Goal: Task Accomplishment & Management: Manage account settings

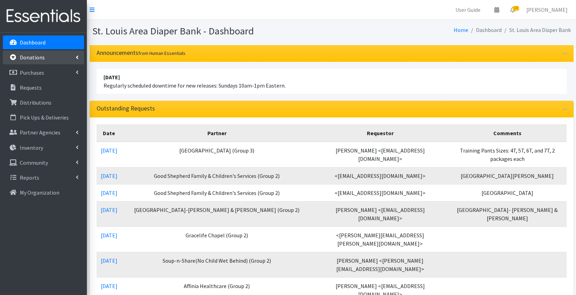
click at [39, 60] on p "Donations" at bounding box center [32, 57] width 25 height 7
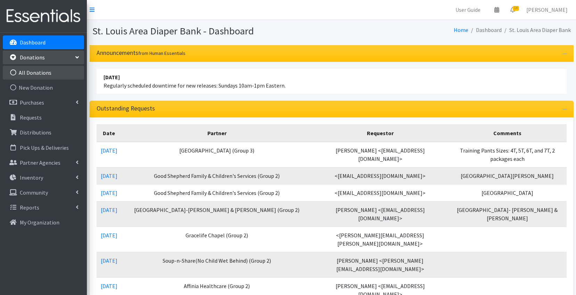
click at [40, 73] on link "All Donations" at bounding box center [43, 73] width 81 height 14
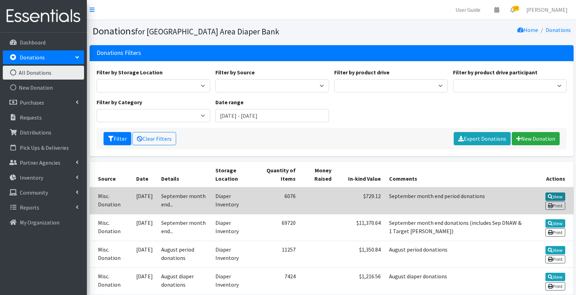
click at [560, 196] on link "View" at bounding box center [556, 197] width 20 height 8
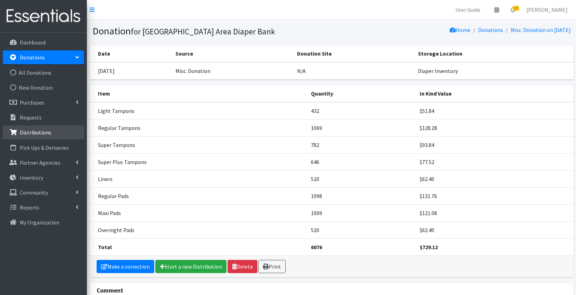
click at [58, 132] on link "Distributions" at bounding box center [43, 132] width 81 height 14
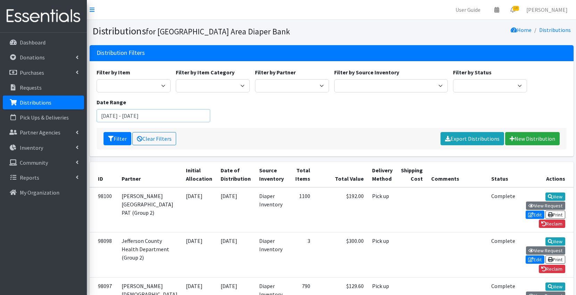
click at [140, 117] on input "August 13, 2025 - November 13, 2025" at bounding box center [154, 115] width 114 height 13
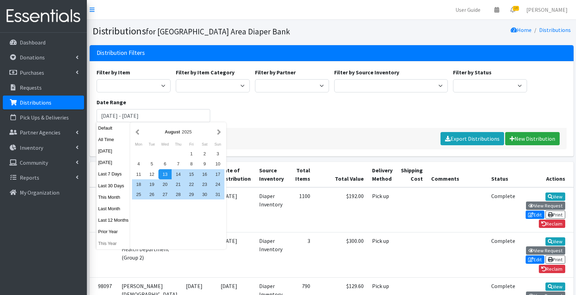
click at [113, 242] on button "This Year" at bounding box center [114, 243] width 34 height 10
type input "[DATE] - [DATE]"
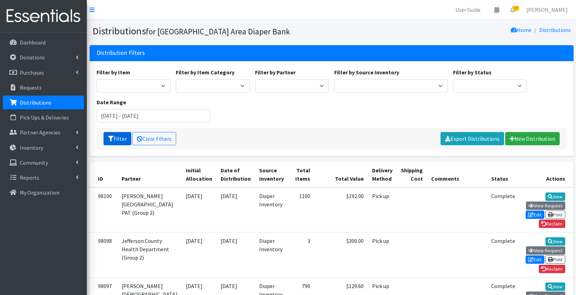
click at [121, 138] on button "Filter" at bounding box center [118, 138] width 28 height 13
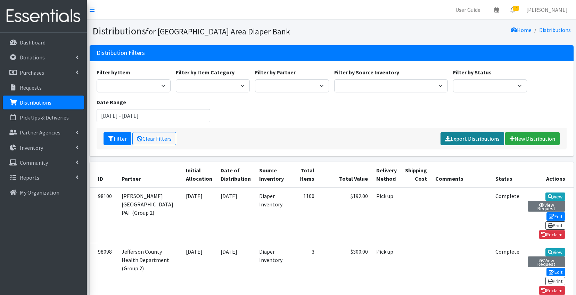
click at [476, 139] on link "Export Distributions" at bounding box center [473, 138] width 64 height 13
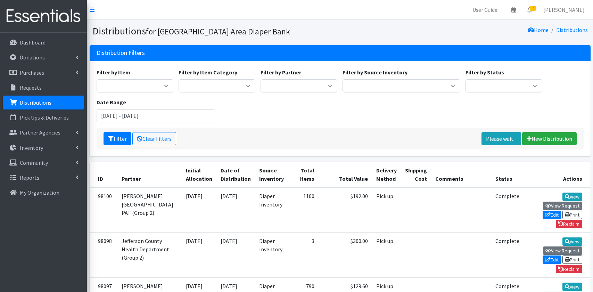
click at [445, 138] on div "Filter Clear Filters Please wait... New Distribution" at bounding box center [340, 139] width 487 height 22
click at [496, 138] on link "Please wait..." at bounding box center [502, 138] width 40 height 13
click at [136, 117] on input "January 1, 2025 - December 31, 2025" at bounding box center [156, 115] width 118 height 13
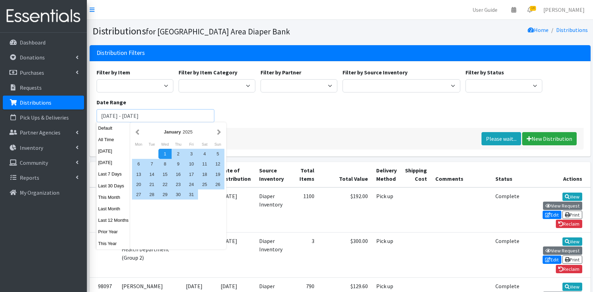
scroll to position [4, 0]
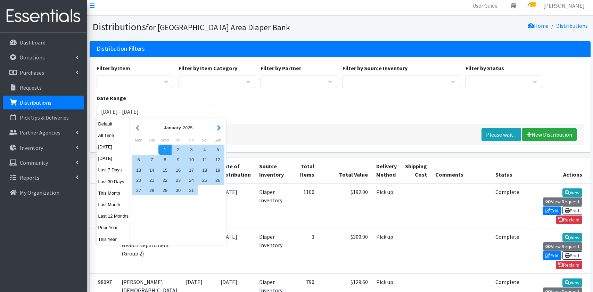
click at [221, 128] on button "button" at bounding box center [219, 127] width 7 height 9
click at [221, 127] on button "button" at bounding box center [219, 127] width 7 height 9
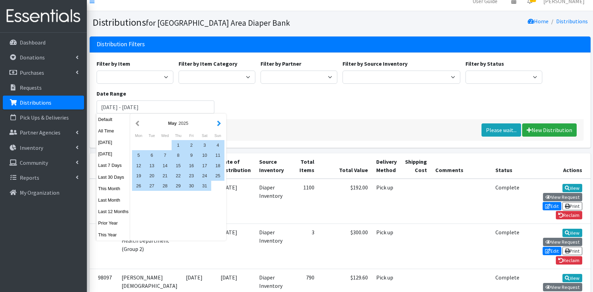
click at [221, 127] on button "button" at bounding box center [219, 123] width 7 height 9
click at [220, 123] on button "button" at bounding box center [219, 123] width 7 height 9
click at [179, 209] on div "August 2025 Mon Tue Wed Thu Fri Sat Sun 1 2 3 4 5 6 7 8 9 10 11 12 13 14 15 16 …" at bounding box center [178, 177] width 96 height 127
click at [190, 145] on div "1" at bounding box center [191, 145] width 13 height 10
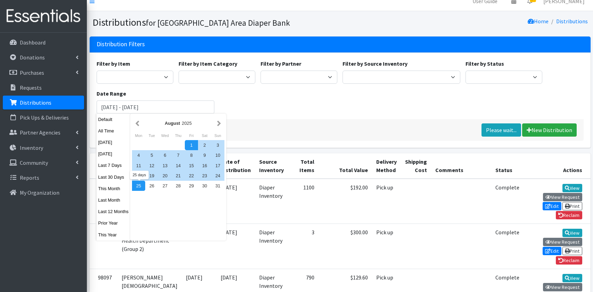
click at [139, 186] on div "25" at bounding box center [138, 186] width 13 height 10
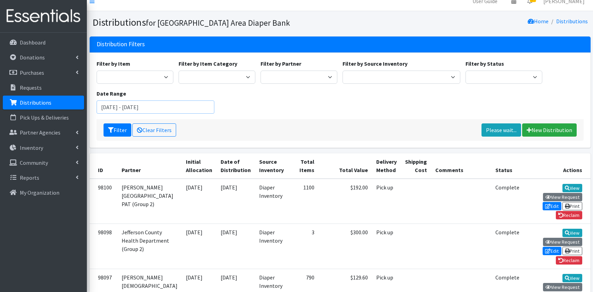
click at [161, 107] on input "August 1, 2025 - August 25, 2025" at bounding box center [156, 106] width 118 height 13
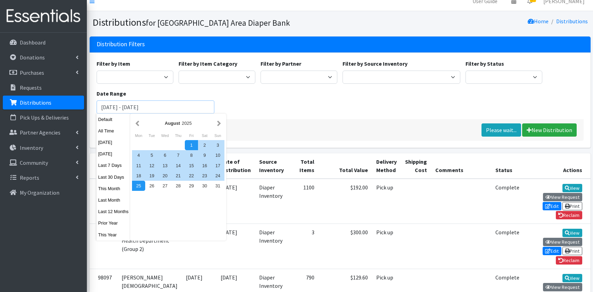
drag, startPoint x: 161, startPoint y: 107, endPoint x: 139, endPoint y: 108, distance: 21.9
click at [139, 108] on input "August 1, 2025 - August 25, 2025" at bounding box center [156, 106] width 118 height 13
type input "August 1, 2025 - October 1, 2025"
click at [236, 105] on div "Filter by Item Adult Briefs (Large/X-Large) Adult Briefs (Medium/Large) Adult B…" at bounding box center [340, 89] width 493 height 60
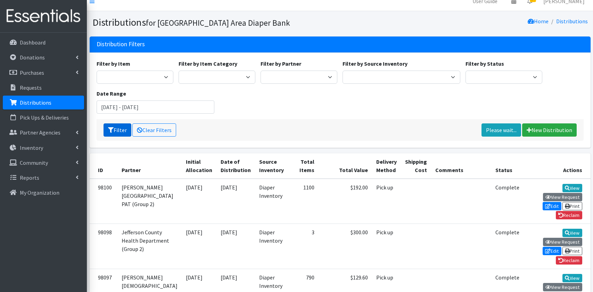
click at [120, 128] on button "Filter" at bounding box center [118, 129] width 28 height 13
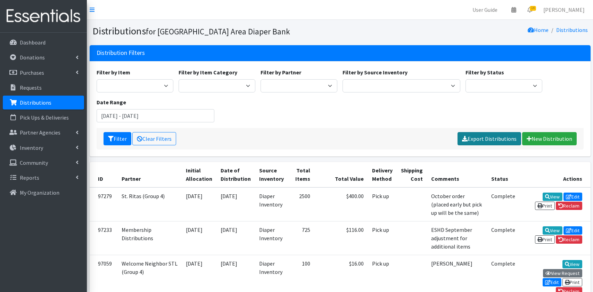
click at [488, 139] on link "Export Distributions" at bounding box center [490, 138] width 64 height 13
click at [47, 148] on link "Inventory" at bounding box center [43, 148] width 81 height 14
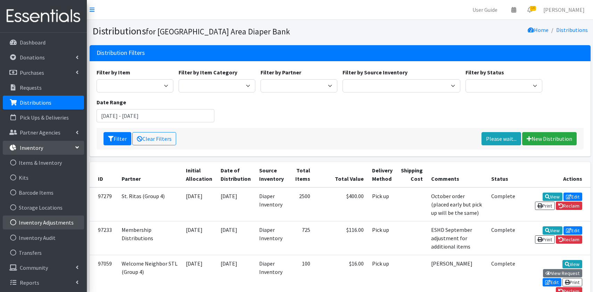
click at [58, 223] on link "Inventory Adjustments" at bounding box center [43, 223] width 81 height 14
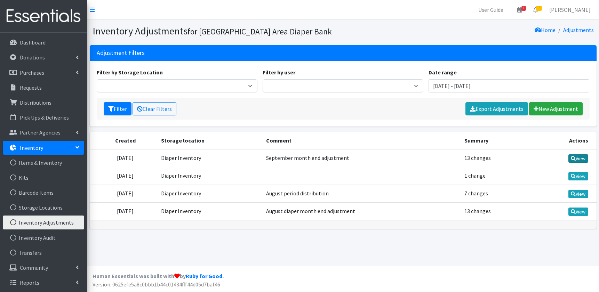
click at [581, 160] on link "View" at bounding box center [578, 158] width 20 height 8
click at [550, 108] on link "New Adjustment" at bounding box center [556, 108] width 54 height 13
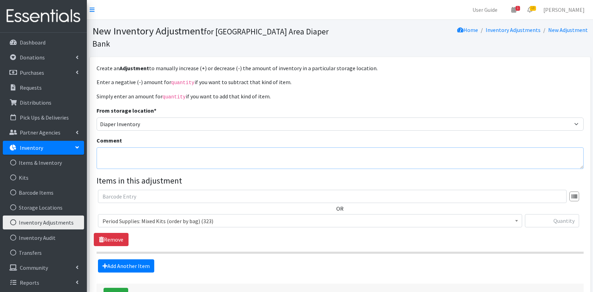
click at [136, 147] on textarea "Comment" at bounding box center [340, 158] width 487 height 22
drag, startPoint x: 154, startPoint y: 142, endPoint x: 127, endPoint y: 143, distance: 27.1
click at [127, 147] on textarea "September month end period distribution" at bounding box center [340, 158] width 487 height 22
click at [196, 147] on textarea "September period distribution" at bounding box center [340, 158] width 487 height 22
type textarea "September period distribution"
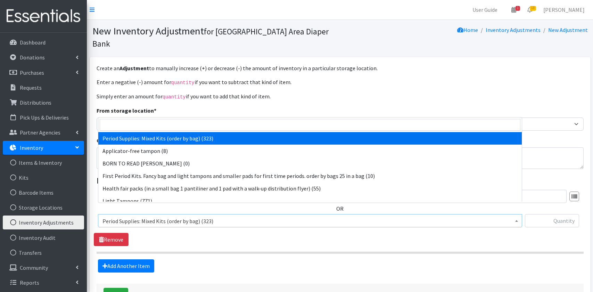
click at [230, 216] on span "Period Supplies: Mixed Kits (order by bag) (323)" at bounding box center [310, 221] width 415 height 10
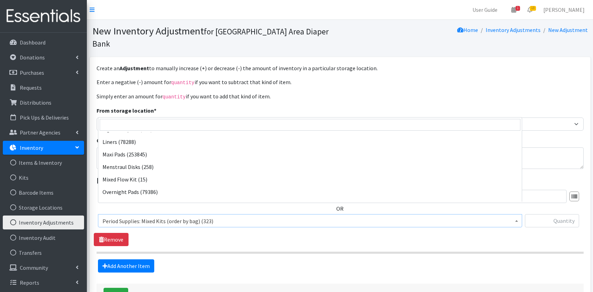
scroll to position [53, 0]
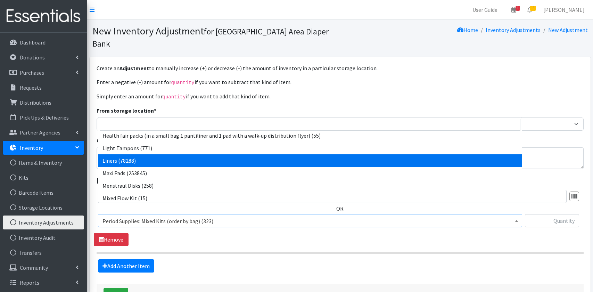
select select "15104"
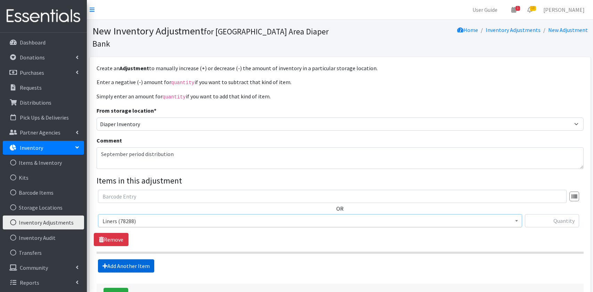
click at [137, 259] on link "Add Another Item" at bounding box center [126, 265] width 56 height 13
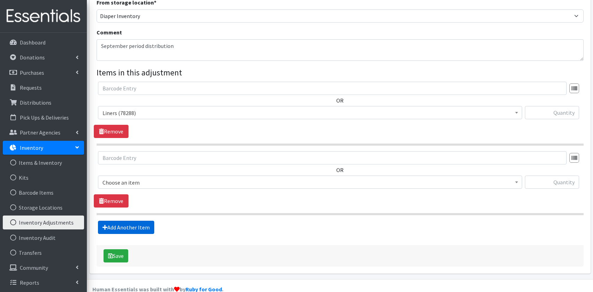
scroll to position [109, 0]
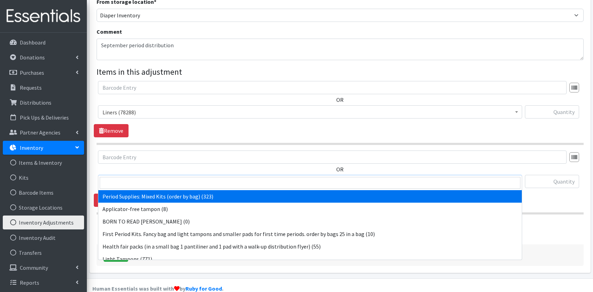
click at [151, 177] on span "Period Supplies: Mixed Kits (order by bag) (323)" at bounding box center [310, 182] width 415 height 10
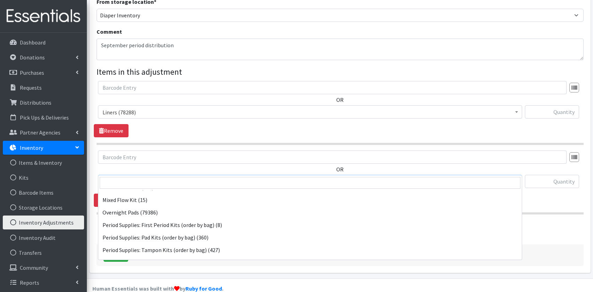
scroll to position [169, 0]
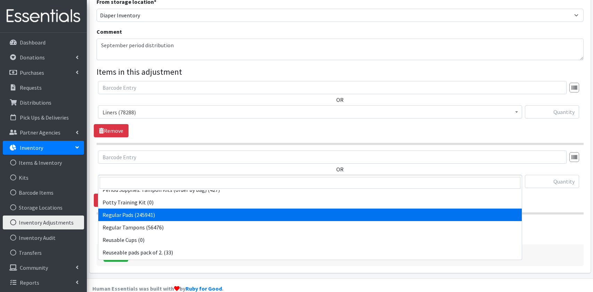
select select "15105"
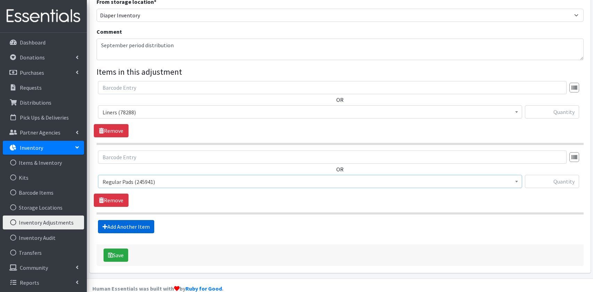
click at [127, 220] on link "Add Another Item" at bounding box center [126, 226] width 56 height 13
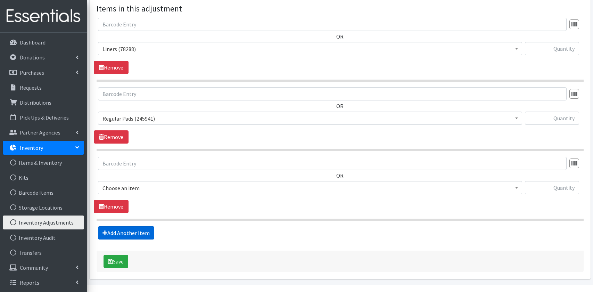
scroll to position [178, 0]
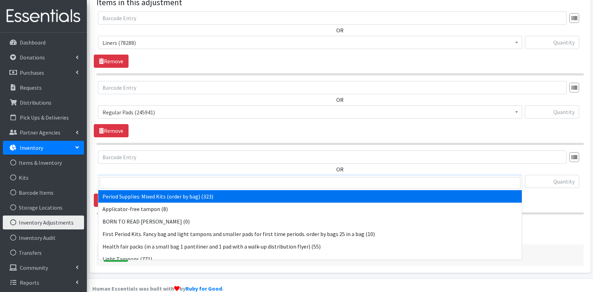
click at [155, 177] on span "Period Supplies: Mixed Kits (order by bag) (323)" at bounding box center [310, 182] width 415 height 10
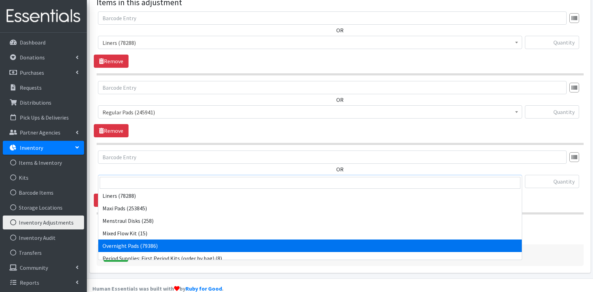
scroll to position [80, 0]
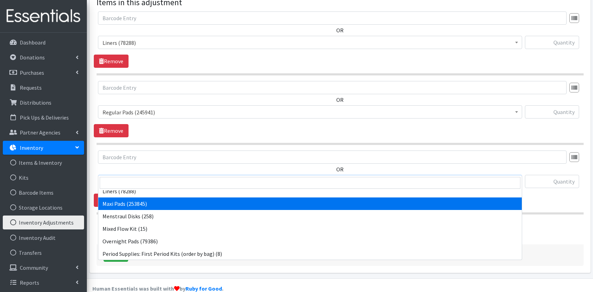
select select "15106"
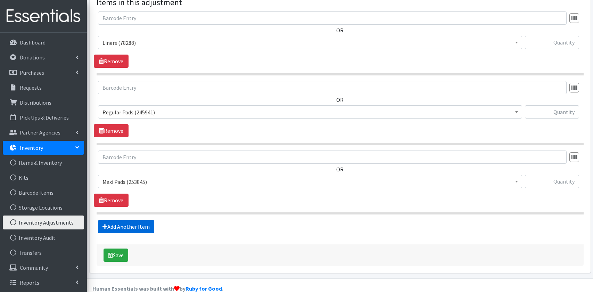
click at [132, 220] on link "Add Another Item" at bounding box center [126, 226] width 56 height 13
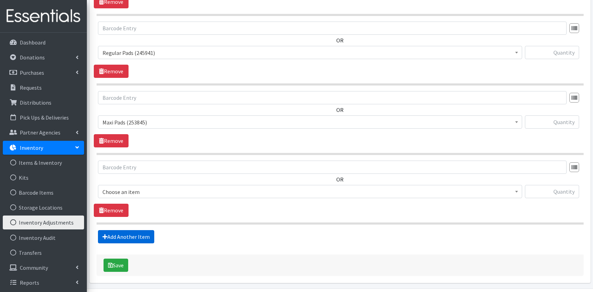
scroll to position [248, 0]
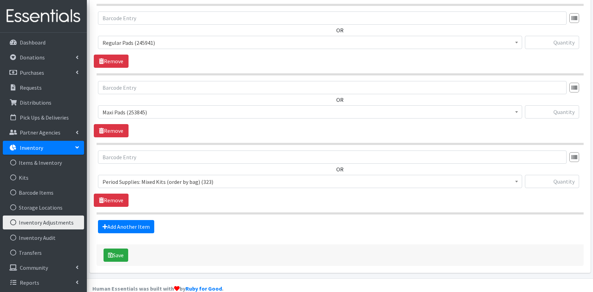
click at [138, 177] on span "Period Supplies: Mixed Kits (order by bag) (323)" at bounding box center [310, 182] width 415 height 10
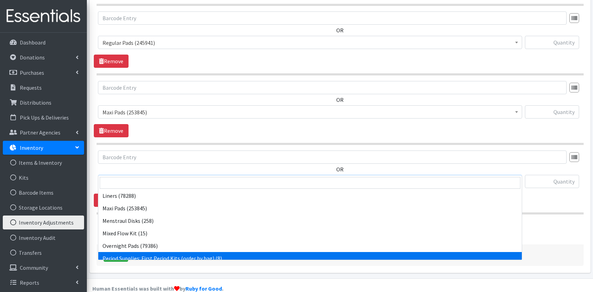
scroll to position [72, 0]
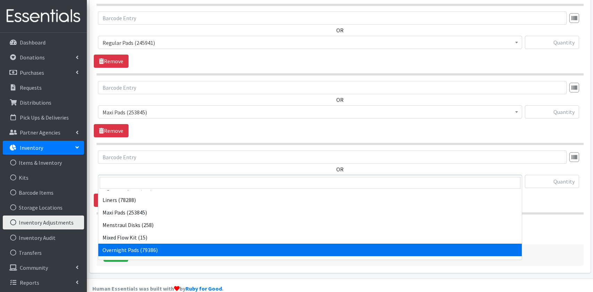
select select "15107"
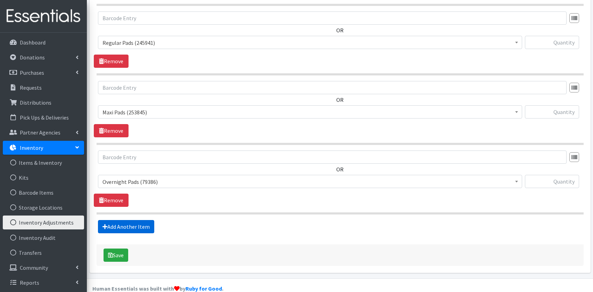
click at [132, 220] on link "Add Another Item" at bounding box center [126, 226] width 56 height 13
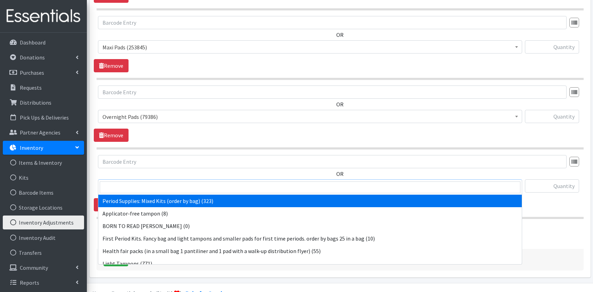
click at [158, 181] on span "Period Supplies: Mixed Kits (order by bag) (323)" at bounding box center [310, 186] width 415 height 10
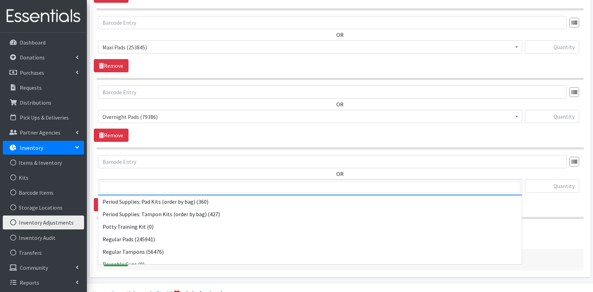
scroll to position [171, 0]
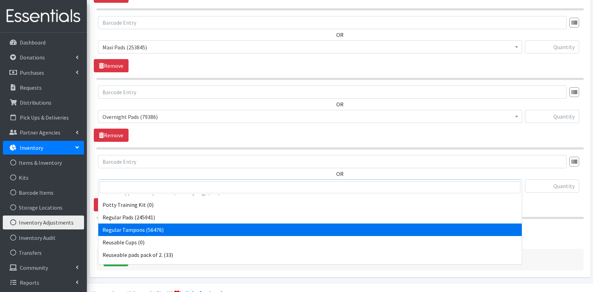
select select "15101"
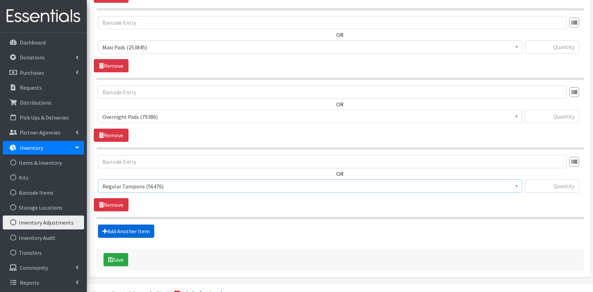
click at [134, 225] on link "Add Another Item" at bounding box center [126, 231] width 56 height 13
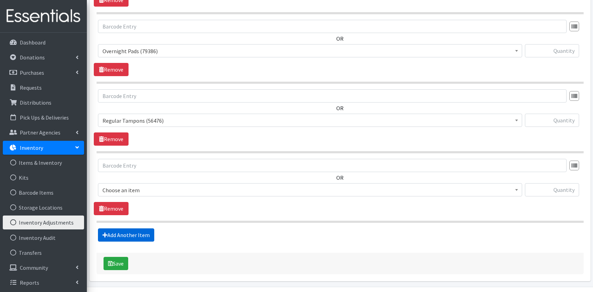
scroll to position [387, 0]
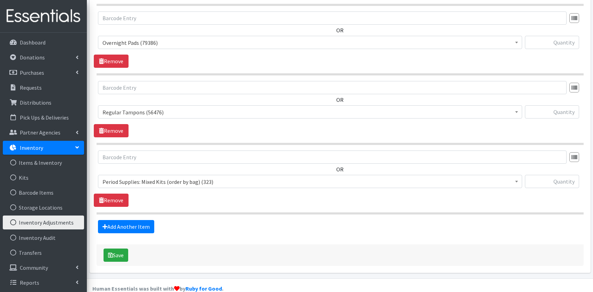
click at [152, 177] on span "Period Supplies: Mixed Kits (order by bag) (323)" at bounding box center [310, 182] width 415 height 10
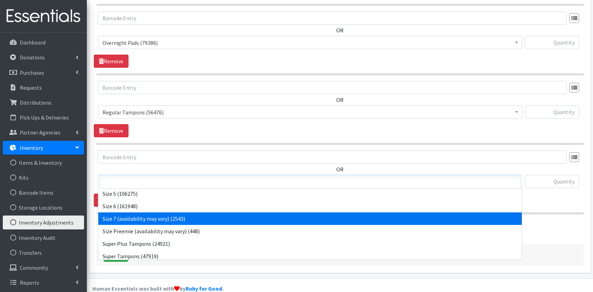
scroll to position [319, 0]
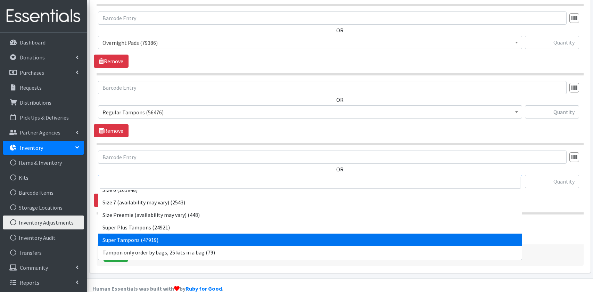
select select "15102"
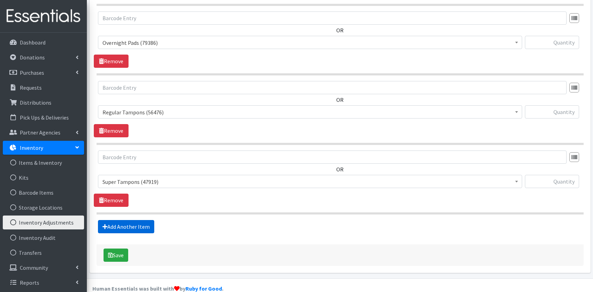
click at [136, 220] on link "Add Another Item" at bounding box center [126, 226] width 56 height 13
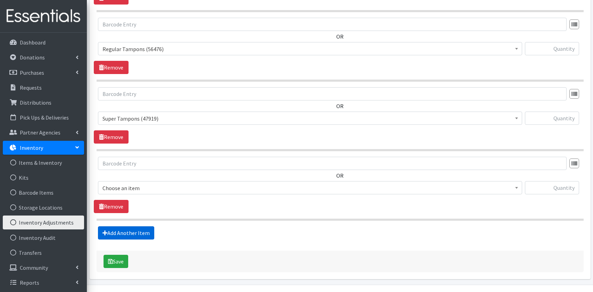
scroll to position [456, 0]
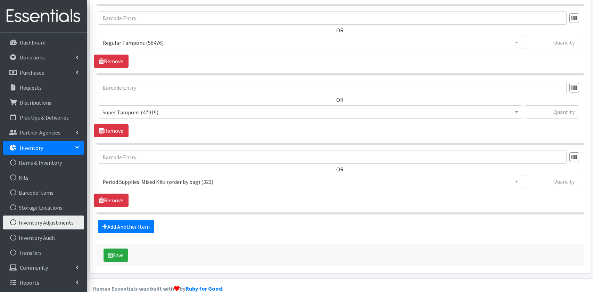
click at [166, 177] on span "Period Supplies: Mixed Kits (order by bag) (323)" at bounding box center [310, 182] width 415 height 10
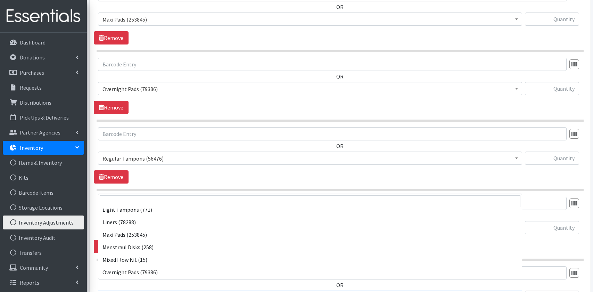
scroll to position [0, 0]
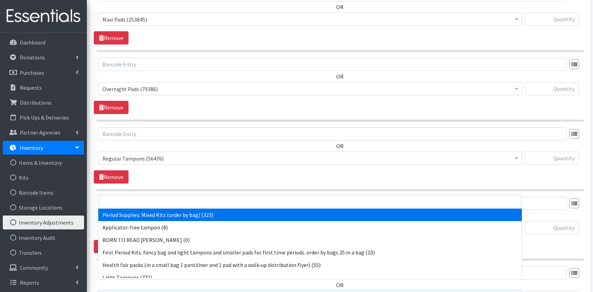
click at [250, 168] on div "OR Period Supplies: Mixed Kits (order by bag) (323) Applicator-free tampon (8) …" at bounding box center [340, 155] width 493 height 56
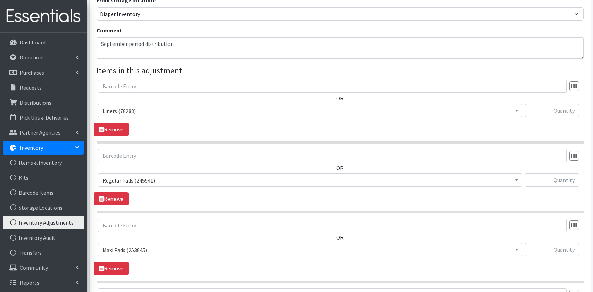
scroll to position [75, 0]
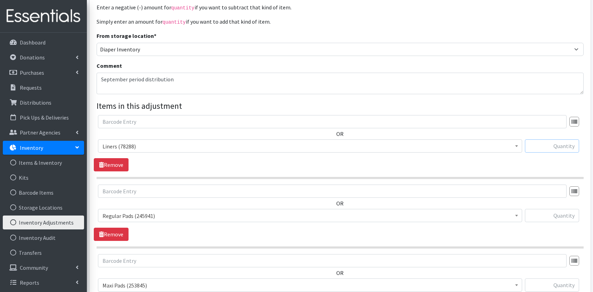
click at [548, 139] on input "text" at bounding box center [552, 145] width 54 height 13
type input "-15250"
click at [560, 209] on input "text" at bounding box center [552, 215] width 54 height 13
drag, startPoint x: 562, startPoint y: 203, endPoint x: 568, endPoint y: 189, distance: 15.7
click at [562, 209] on input "113125" at bounding box center [552, 215] width 54 height 13
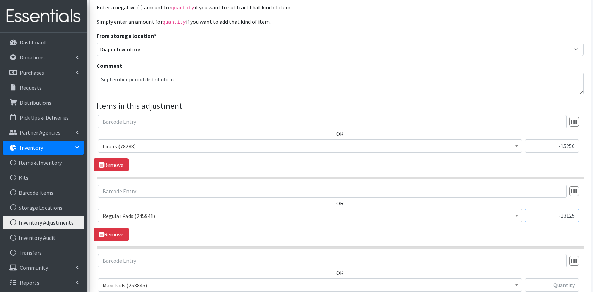
type input "-13125"
click at [560, 278] on input "text" at bounding box center [552, 284] width 54 height 13
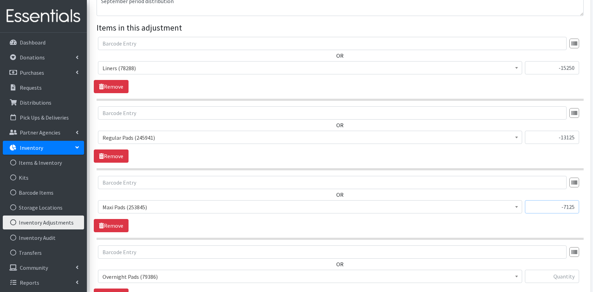
scroll to position [184, 0]
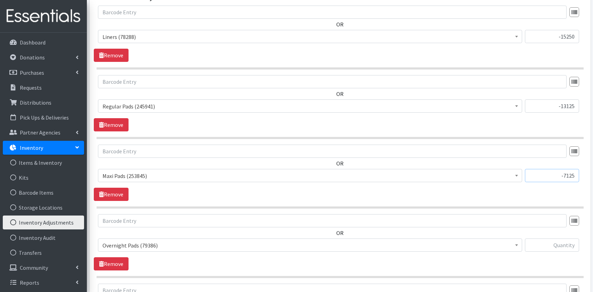
type input "-7125"
click at [558, 238] on input "text" at bounding box center [552, 244] width 54 height 13
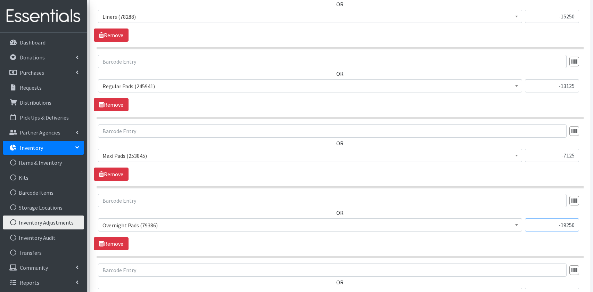
scroll to position [222, 0]
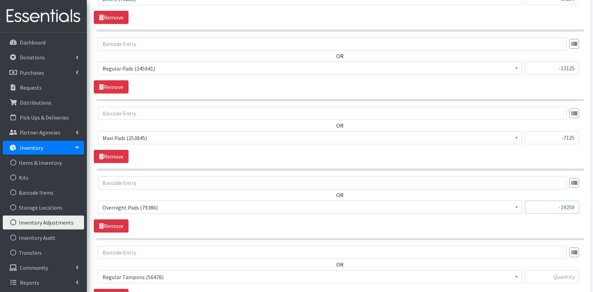
type input "-19250"
click at [564, 270] on input "text" at bounding box center [552, 276] width 54 height 13
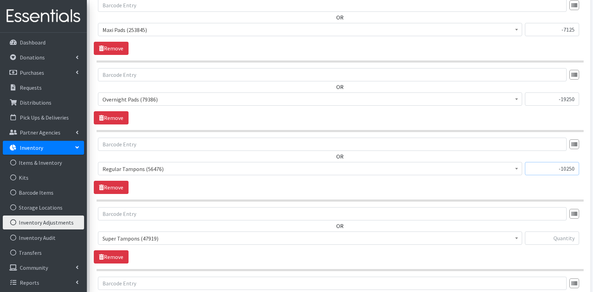
scroll to position [335, 0]
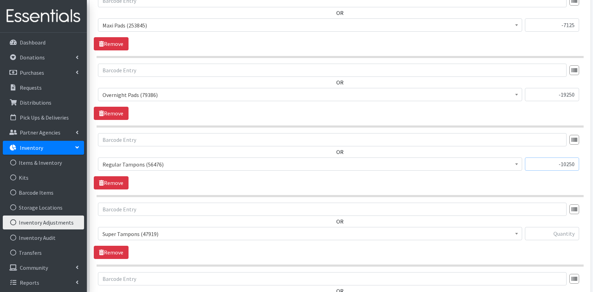
type input "-10250"
click at [567, 227] on input "text" at bounding box center [552, 233] width 54 height 13
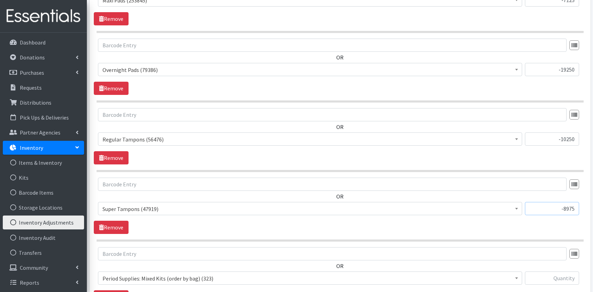
scroll to position [386, 0]
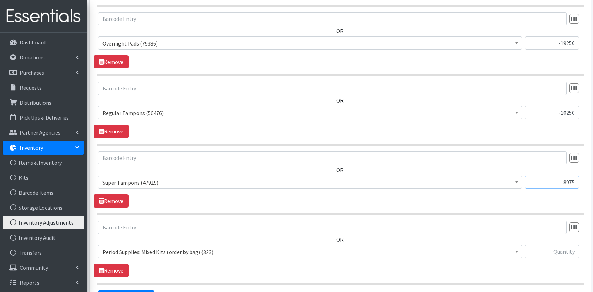
type input "-8975"
click at [561, 245] on input "text" at bounding box center [552, 251] width 54 height 13
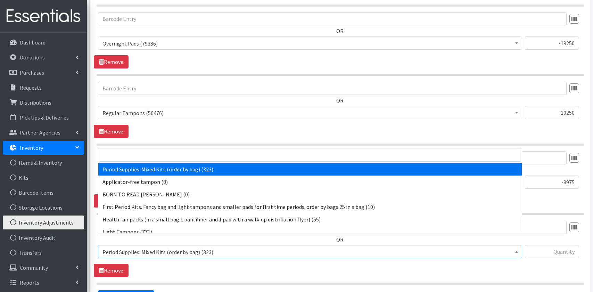
click at [192, 247] on span "Period Supplies: Mixed Kits (order by bag) (323)" at bounding box center [310, 252] width 415 height 10
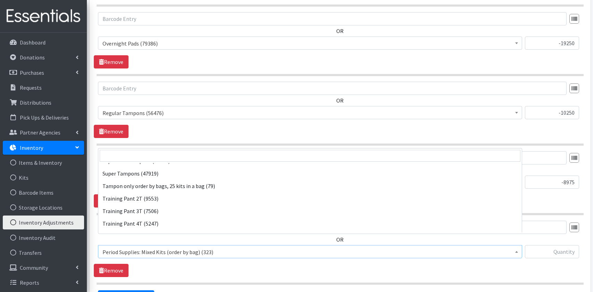
scroll to position [350, 0]
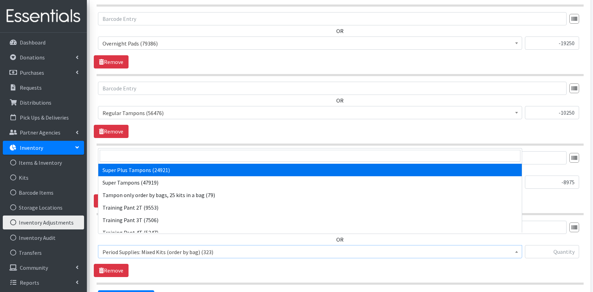
select select "15103"
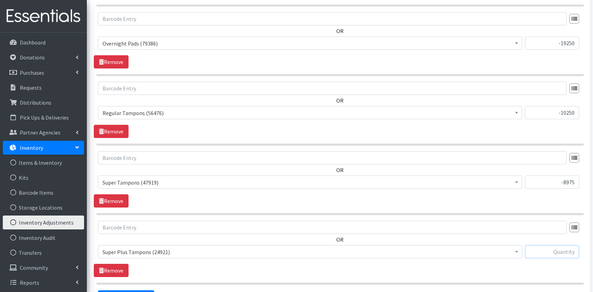
click at [555, 245] on input "text" at bounding box center [552, 251] width 54 height 13
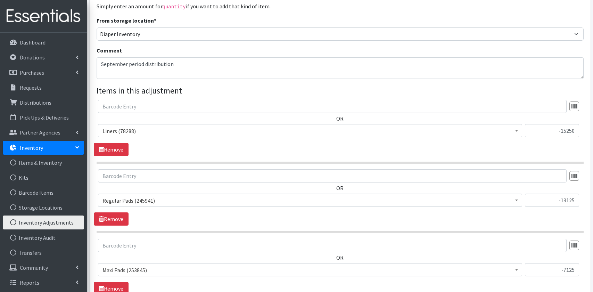
scroll to position [54, 0]
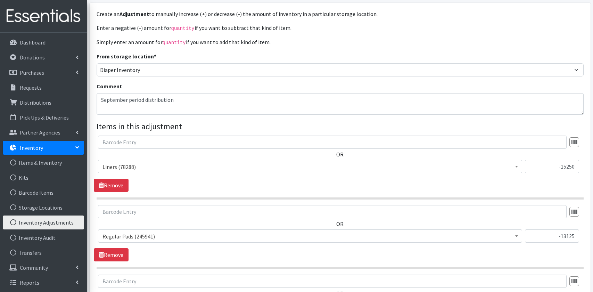
type input "-1275"
click at [184, 93] on textarea "September period distribution" at bounding box center [340, 104] width 487 height 22
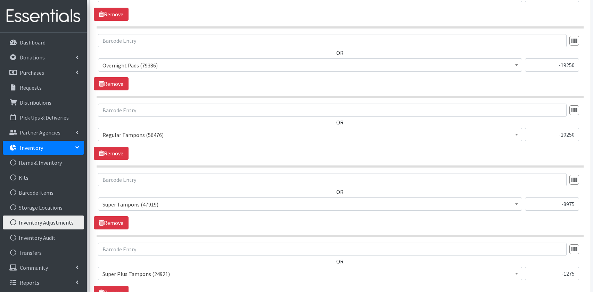
scroll to position [436, 0]
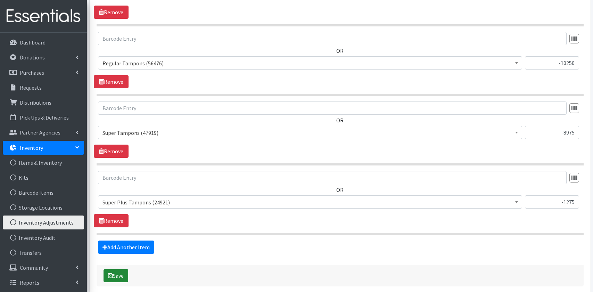
click at [120, 269] on button "Save" at bounding box center [116, 275] width 25 height 13
